Goal: Navigation & Orientation: Find specific page/section

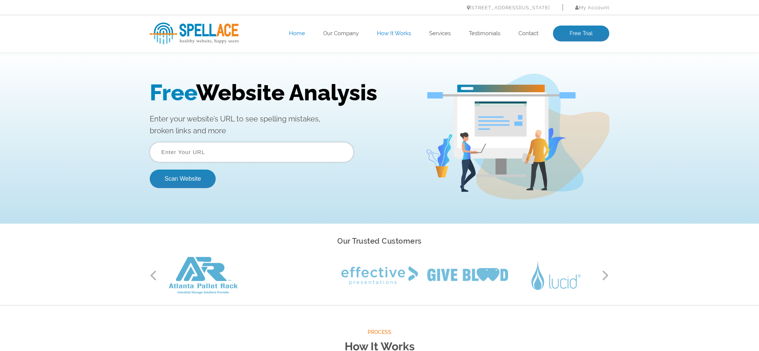
click at [391, 34] on link "How It Works" at bounding box center [394, 33] width 34 height 7
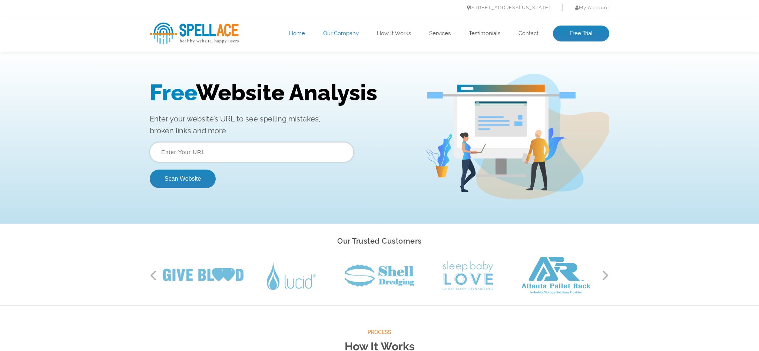
click at [338, 34] on link "Our Company" at bounding box center [341, 33] width 36 height 7
click at [528, 34] on link "Contact" at bounding box center [528, 33] width 20 height 7
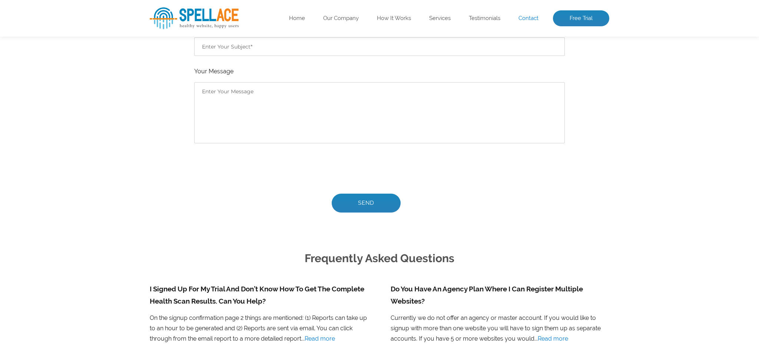
scroll to position [560, 0]
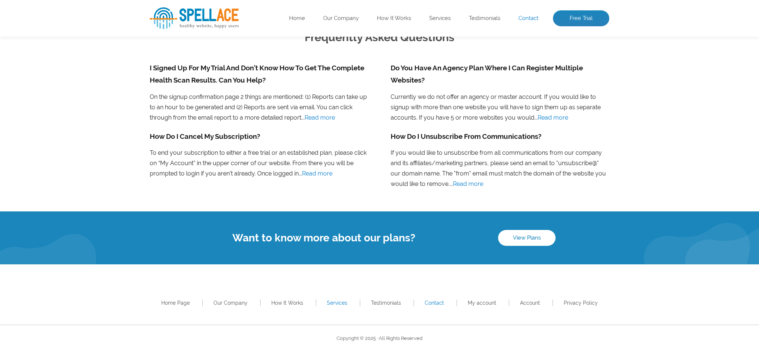
click at [339, 303] on link "Services" at bounding box center [337, 303] width 20 height 6
